Goal: Information Seeking & Learning: Learn about a topic

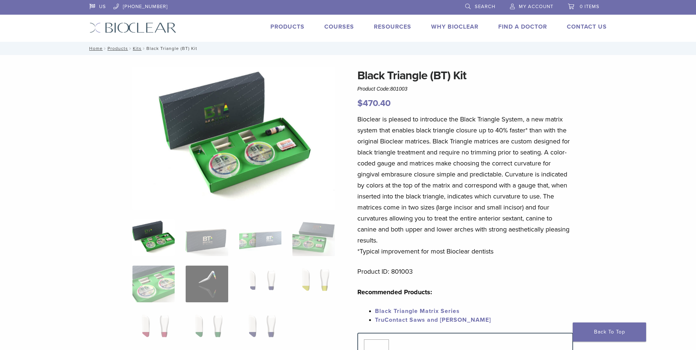
click at [449, 24] on link "Why Bioclear" at bounding box center [454, 26] width 47 height 7
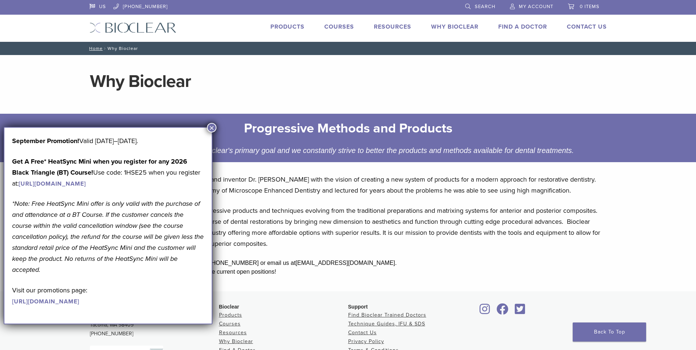
click at [210, 128] on button "×" at bounding box center [212, 128] width 10 height 10
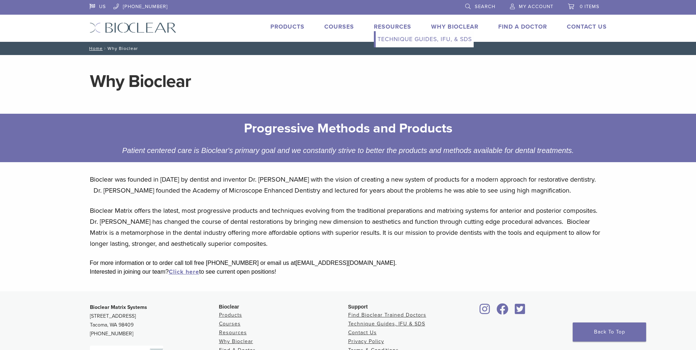
click at [387, 25] on link "Resources" at bounding box center [392, 26] width 37 height 7
click at [401, 37] on link "Technique Guides, IFU, & SDS" at bounding box center [424, 39] width 98 height 16
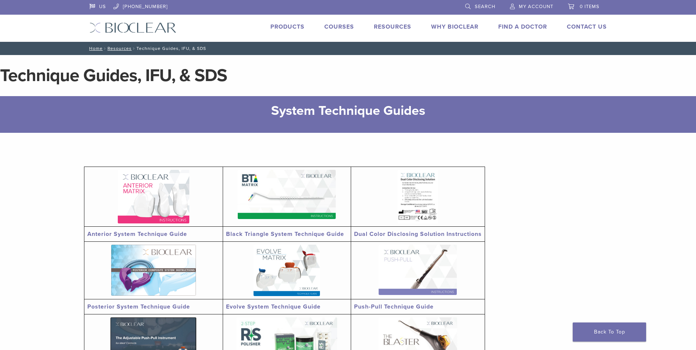
click at [287, 30] on link "Products" at bounding box center [287, 26] width 34 height 7
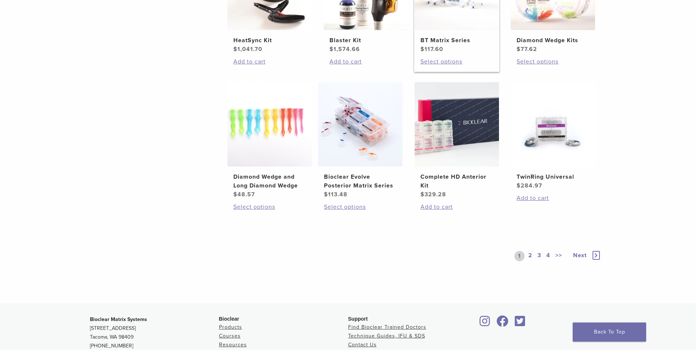
scroll to position [513, 0]
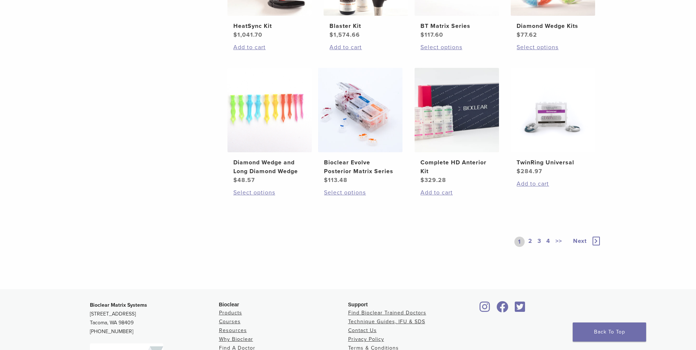
click at [531, 243] on link "2" at bounding box center [530, 242] width 7 height 10
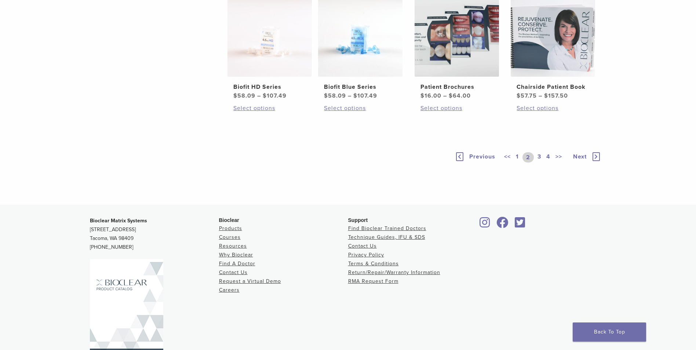
click at [539, 162] on link "3" at bounding box center [539, 157] width 7 height 10
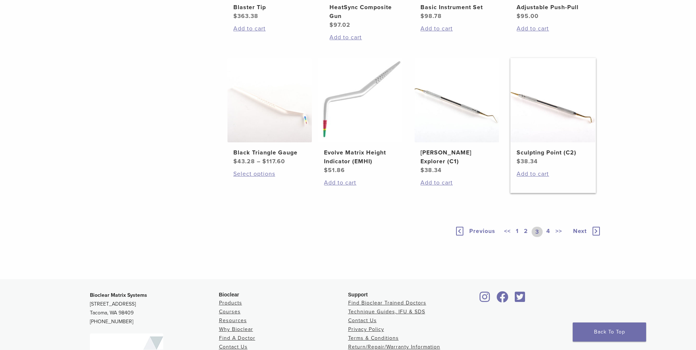
scroll to position [477, 0]
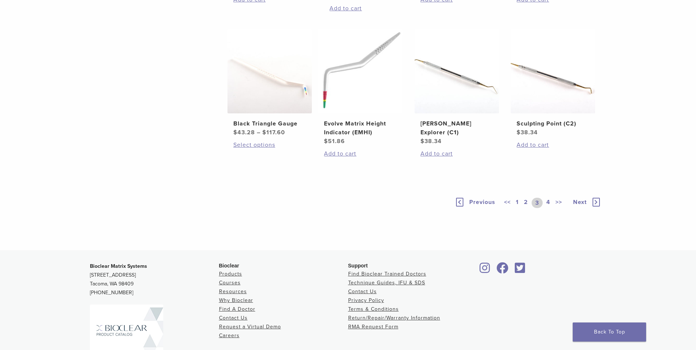
click at [550, 208] on link "4" at bounding box center [548, 203] width 7 height 10
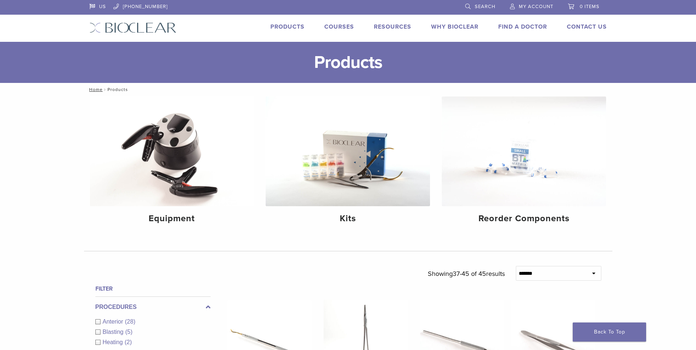
click at [437, 27] on link "Why Bioclear" at bounding box center [454, 26] width 47 height 7
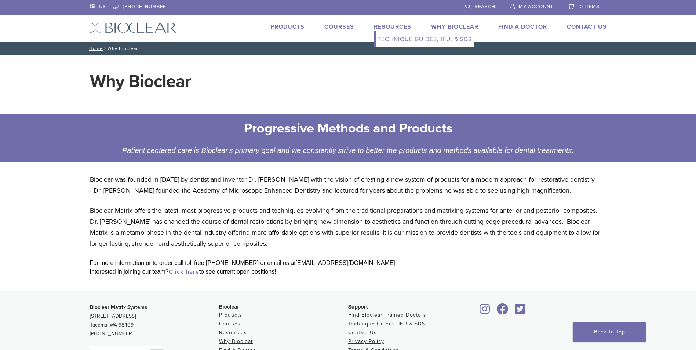
click at [399, 27] on link "Resources" at bounding box center [392, 26] width 37 height 7
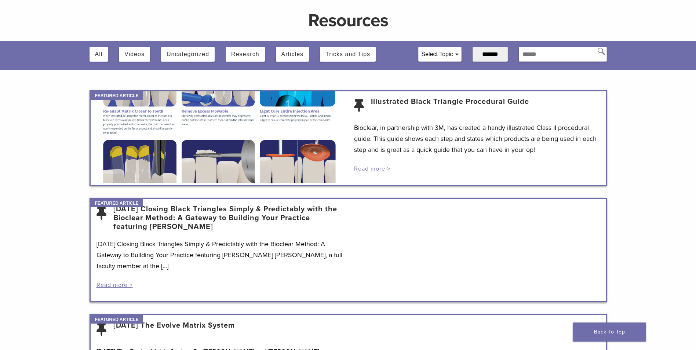
scroll to position [73, 0]
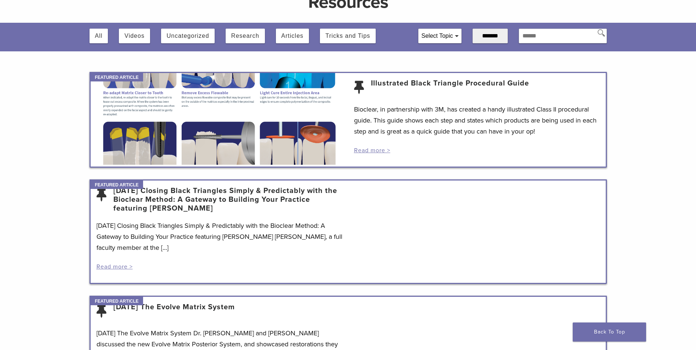
click at [140, 197] on link "3/19/2021 Closing Black Triangles Simply & Predictably with the Bioclear Method…" at bounding box center [227, 199] width 229 height 26
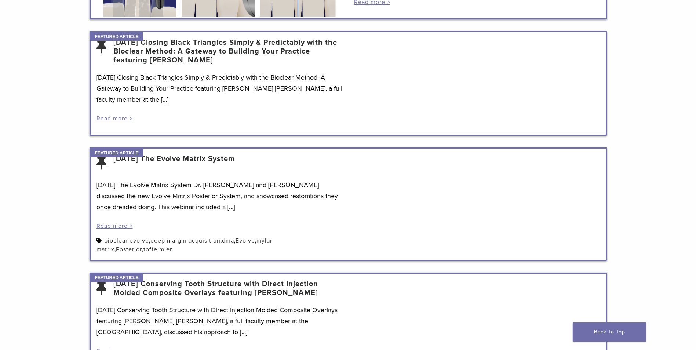
scroll to position [222, 0]
click at [233, 171] on link "[DATE] The Evolve Matrix System" at bounding box center [173, 163] width 121 height 18
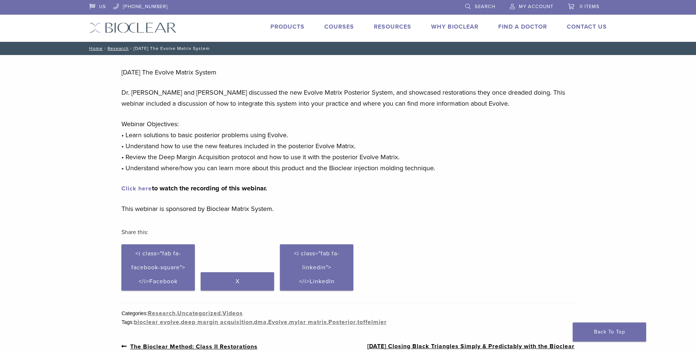
click at [141, 186] on link "Click here" at bounding box center [136, 188] width 30 height 7
